Goal: Task Accomplishment & Management: Manage account settings

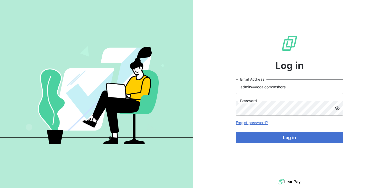
drag, startPoint x: 285, startPoint y: 86, endPoint x: 255, endPoint y: 84, distance: 30.6
click at [255, 84] on input "admin@vocalcomonshore" at bounding box center [289, 86] width 107 height 15
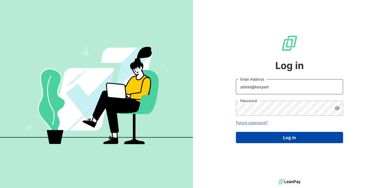
type input "admin@bexpert"
click at [281, 133] on button "Log in" at bounding box center [289, 137] width 107 height 11
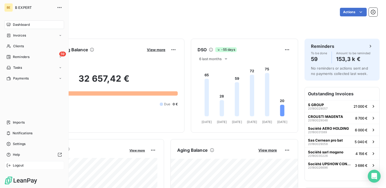
click at [14, 167] on span "Logout" at bounding box center [18, 165] width 11 height 5
